Goal: Transaction & Acquisition: Purchase product/service

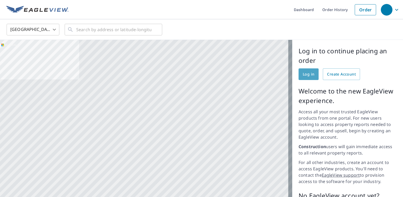
click at [303, 76] on span "Log in" at bounding box center [309, 74] width 12 height 7
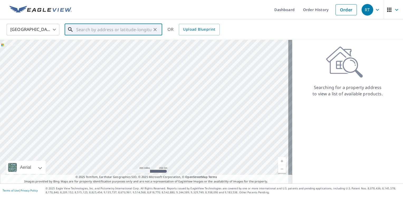
click at [79, 32] on input "text" at bounding box center [113, 29] width 75 height 15
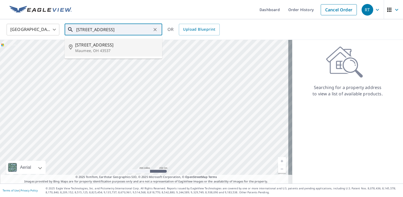
click at [98, 48] on p "Maumee, OH 43537" at bounding box center [116, 50] width 83 height 5
type input "[STREET_ADDRESS]"
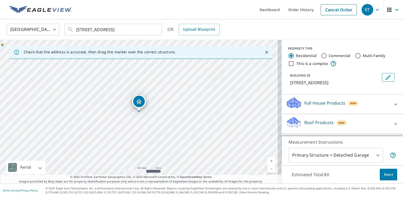
click at [140, 118] on div "[STREET_ADDRESS]" at bounding box center [141, 111] width 282 height 143
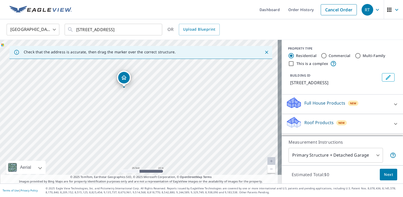
drag, startPoint x: 138, startPoint y: 93, endPoint x: 133, endPoint y: 113, distance: 20.5
click at [133, 113] on div "[STREET_ADDRESS]" at bounding box center [141, 111] width 282 height 143
click at [105, 130] on div "9021 Garden Rd Maumee, OH 43537" at bounding box center [141, 111] width 282 height 143
click at [154, 30] on icon "Clear" at bounding box center [154, 29] width 5 height 5
drag, startPoint x: 153, startPoint y: 98, endPoint x: 155, endPoint y: 138, distance: 40.1
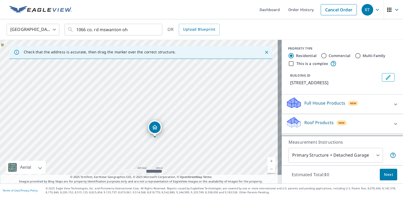
click at [155, 138] on div "1066 County Rd Swanton, VT 05488" at bounding box center [141, 111] width 282 height 143
drag, startPoint x: 152, startPoint y: 113, endPoint x: 161, endPoint y: 50, distance: 62.9
click at [161, 50] on div "Check that the address is accurate, then drag the marker over the correct struc…" at bounding box center [141, 111] width 282 height 143
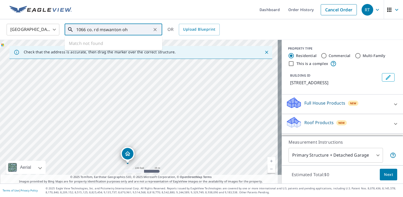
click at [103, 30] on input "1066 co. rd mswanton oh" at bounding box center [113, 29] width 75 height 15
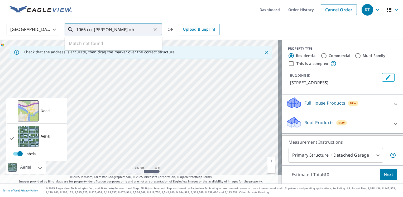
type input "1066 co. rd m swanton oh"
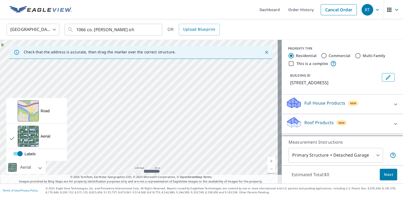
click at [12, 169] on div at bounding box center [12, 167] width 12 height 13
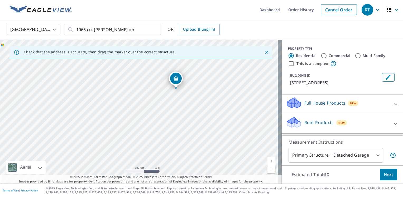
drag, startPoint x: 159, startPoint y: 59, endPoint x: 154, endPoint y: 37, distance: 21.7
click at [154, 37] on div "United States US ​ 1066 co. rd m swanton oh ​ OR Upload Blueprint Check that th…" at bounding box center [201, 101] width 403 height 164
drag, startPoint x: 140, startPoint y: 122, endPoint x: 238, endPoint y: 114, distance: 99.0
click at [238, 114] on div "1066 County Rd Swanton, VT 05488" at bounding box center [141, 111] width 282 height 143
drag, startPoint x: 239, startPoint y: 114, endPoint x: 225, endPoint y: 56, distance: 59.4
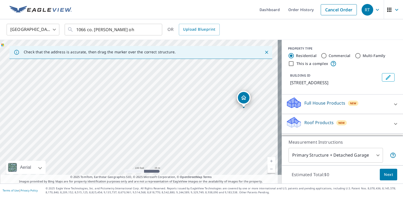
click at [225, 57] on div "Check that the address is accurate, then drag the marker over the correct struc…" at bounding box center [141, 111] width 282 height 143
click at [225, 56] on div "Check that the address is accurate, then drag the marker over the correct struc…" at bounding box center [140, 52] width 263 height 13
drag, startPoint x: 225, startPoint y: 56, endPoint x: 221, endPoint y: 25, distance: 31.6
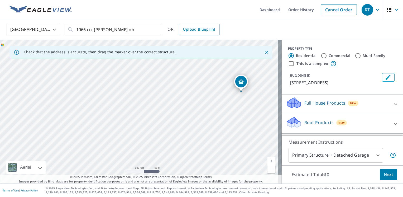
click at [221, 25] on div "United States US ​ 1066 co. rd m swanton oh ​ OR Upload Blueprint Check that th…" at bounding box center [201, 101] width 403 height 164
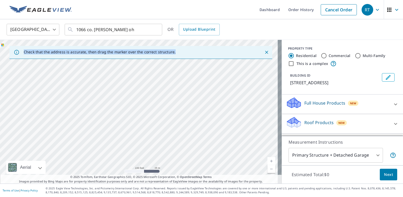
drag, startPoint x: 212, startPoint y: 136, endPoint x: 128, endPoint y: 208, distance: 110.9
click at [128, 196] on html "RT RT Dashboard Order History Cancel Order RT United States US ​ 1066 co. rd m …" at bounding box center [201, 98] width 403 height 197
drag, startPoint x: 230, startPoint y: 148, endPoint x: 220, endPoint y: 60, distance: 88.4
click at [220, 60] on div "1066 County Rd Swanton, VT 05488" at bounding box center [141, 111] width 282 height 143
drag, startPoint x: 237, startPoint y: 100, endPoint x: 195, endPoint y: 88, distance: 43.7
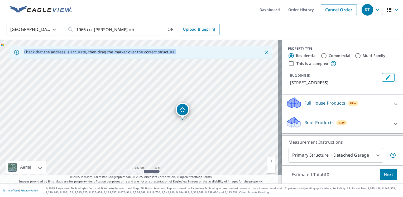
drag, startPoint x: 140, startPoint y: 101, endPoint x: 184, endPoint y: 109, distance: 44.2
click at [155, 30] on icon "Clear" at bounding box center [154, 29] width 5 height 5
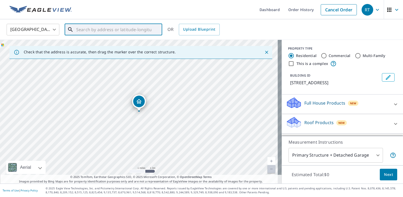
click at [82, 32] on input "text" at bounding box center [113, 29] width 75 height 15
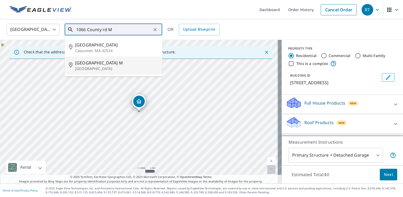
click at [101, 69] on p "Swanton, OH 43558" at bounding box center [116, 68] width 83 height 5
type input "1066 County Road M Swanton, OH 43558"
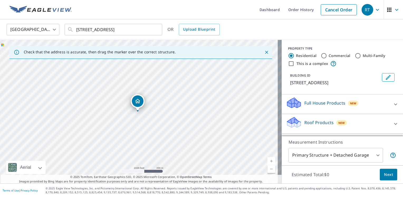
drag, startPoint x: 79, startPoint y: 126, endPoint x: 166, endPoint y: 104, distance: 89.6
click at [166, 104] on div "1066 County Road M Swanton, OH 43558" at bounding box center [141, 111] width 282 height 143
drag, startPoint x: 104, startPoint y: 118, endPoint x: 161, endPoint y: 75, distance: 71.7
click at [161, 75] on div "1066 County Road M Swanton, OH 43558" at bounding box center [141, 111] width 282 height 143
drag, startPoint x: 151, startPoint y: 91, endPoint x: 145, endPoint y: 102, distance: 12.8
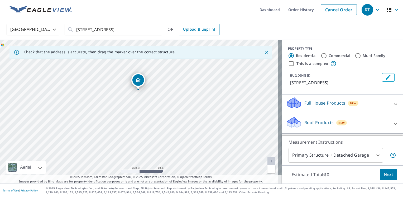
click at [145, 102] on div "1066 County Road M Swanton, OH 43558" at bounding box center [141, 111] width 282 height 143
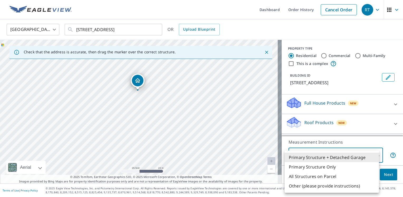
click at [325, 153] on body "RT RT Dashboard Order History Cancel Order RT United States US ​ 1066 County Ro…" at bounding box center [201, 98] width 403 height 197
click at [317, 166] on li "Primary Structure Only" at bounding box center [332, 166] width 94 height 9
type input "2"
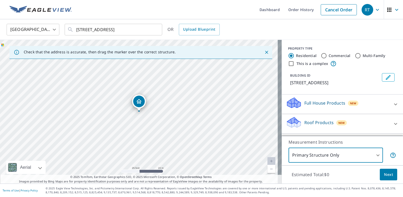
click at [299, 121] on div "Roof Products New" at bounding box center [337, 123] width 103 height 15
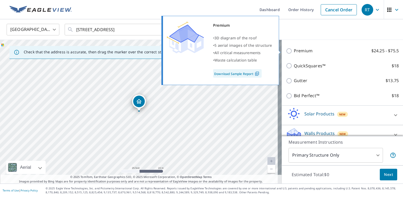
click at [286, 50] on input "Premium $24.25 - $75.5" at bounding box center [290, 51] width 8 height 6
checkbox input "true"
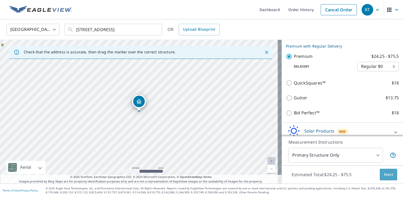
click at [384, 176] on span "Next" at bounding box center [388, 174] width 9 height 7
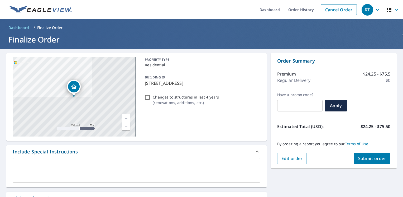
click at [365, 161] on span "Submit order" at bounding box center [372, 158] width 28 height 6
